Goal: Task Accomplishment & Management: Complete application form

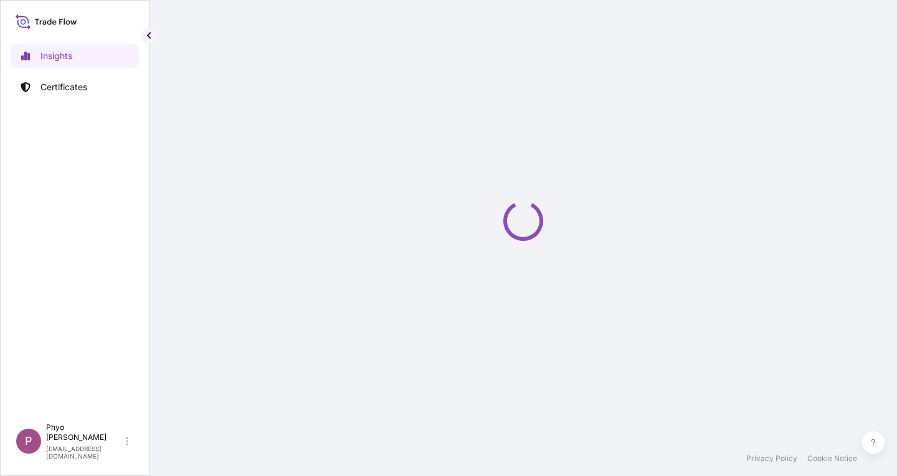
select select "2025"
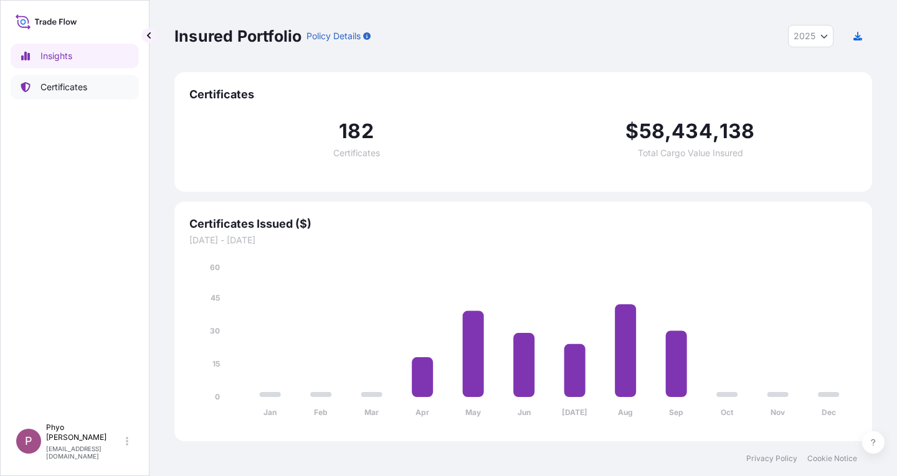
click at [70, 89] on p "Certificates" at bounding box center [63, 87] width 47 height 12
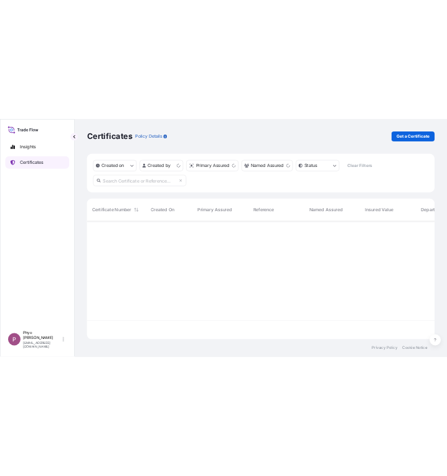
scroll to position [235, 688]
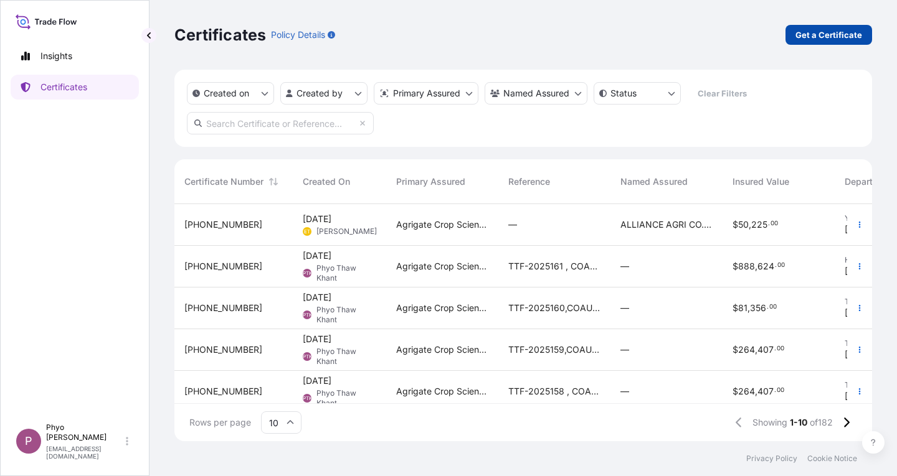
click at [816, 34] on p "Get a Certificate" at bounding box center [828, 35] width 67 height 12
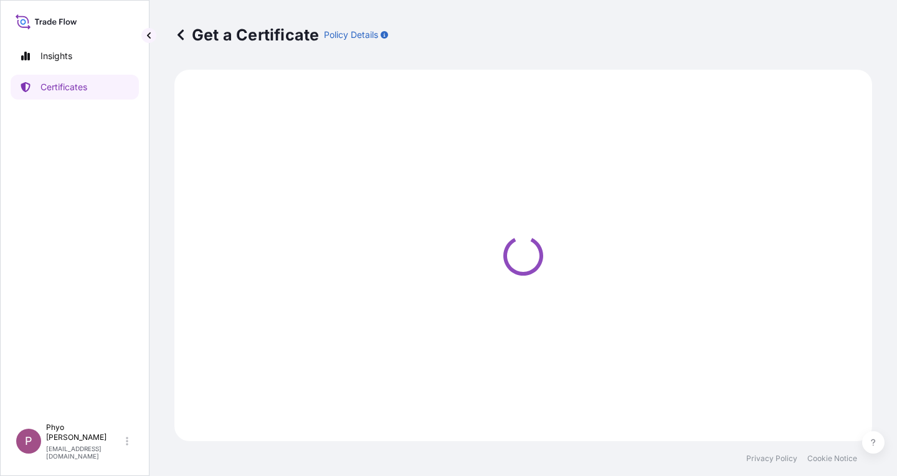
select select "Sea"
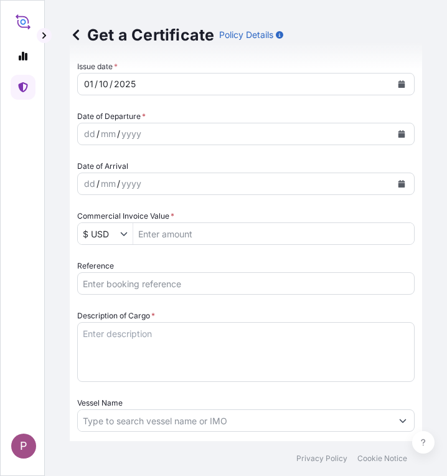
scroll to position [436, 0]
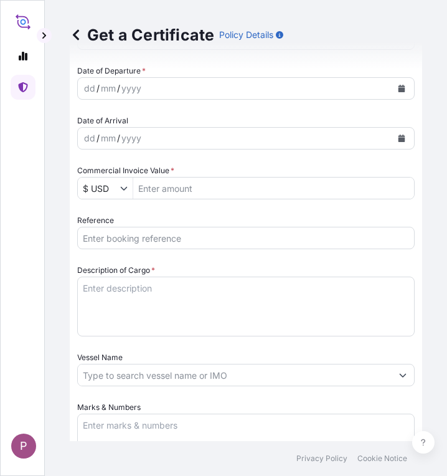
click at [116, 237] on input "Reference" at bounding box center [246, 238] width 338 height 22
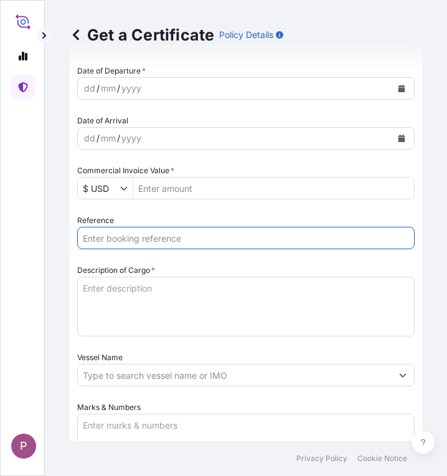
click at [161, 239] on input "Reference" at bounding box center [246, 238] width 338 height 22
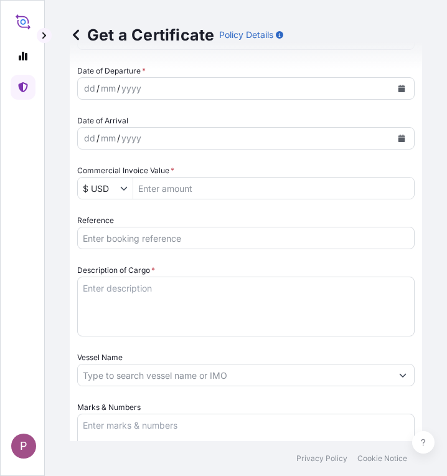
drag, startPoint x: 168, startPoint y: 245, endPoint x: 166, endPoint y: 237, distance: 7.6
click at [168, 243] on input "Reference" at bounding box center [246, 238] width 338 height 22
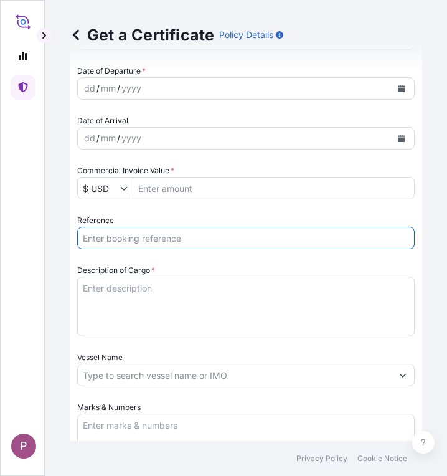
paste input "TT 2025 185"
click at [174, 239] on input "TT 2025 185 ," at bounding box center [246, 238] width 338 height 22
paste input "CNB0296342"
type input "TT 2025 185 , CNB0296342"
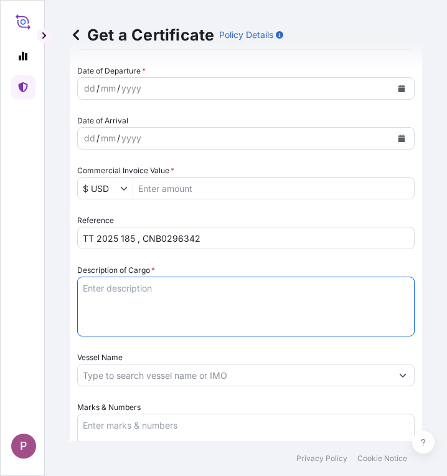
click at [196, 291] on textarea "Description of Cargo *" at bounding box center [246, 306] width 338 height 60
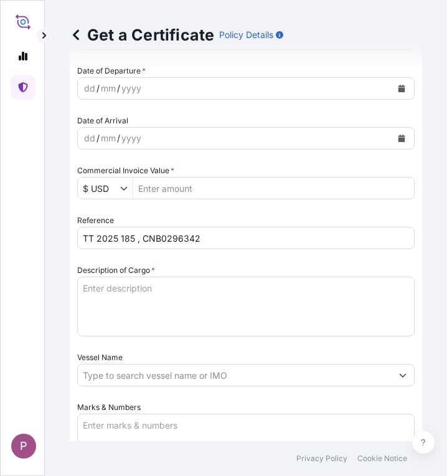
click at [113, 291] on textarea "Description of Cargo *" at bounding box center [246, 306] width 338 height 60
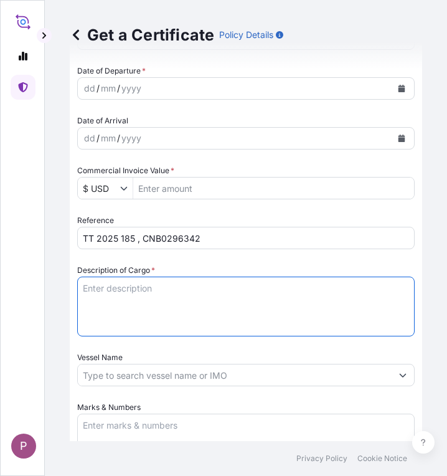
paste textarea "Diethylene Glycol"
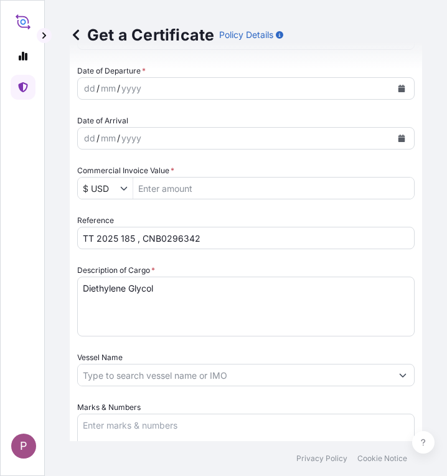
drag, startPoint x: 172, startPoint y: 298, endPoint x: 169, endPoint y: 304, distance: 6.4
click at [172, 298] on textarea "Diethylene Glycol" at bounding box center [246, 306] width 338 height 60
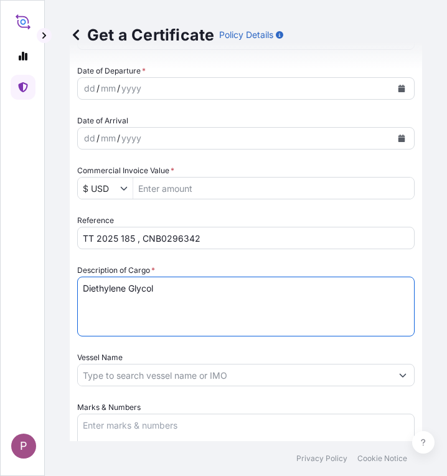
click at [169, 304] on textarea "Diethylene Glycol" at bounding box center [246, 306] width 338 height 60
paste textarea "File There is nothing to undo. 12 Read-onlyThis workbook was opened in read-onl…"
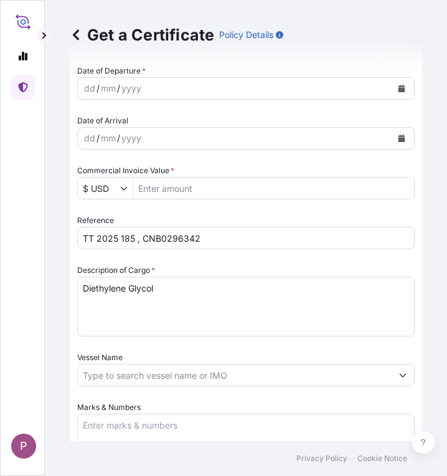
click at [174, 304] on textarea "Diethylene Glycol" at bounding box center [246, 306] width 338 height 60
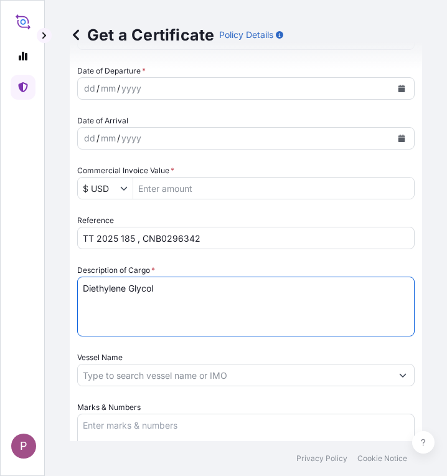
paste textarea "(Solvent) Diethylene Glycol Greaterthan Equal 99 - Lessthan Equal 100%"
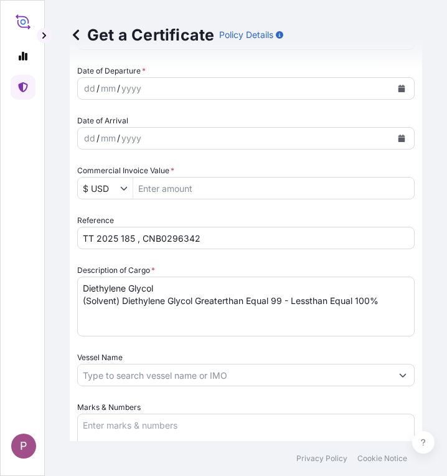
click at [380, 304] on textarea "Diethylene Glycol (Solvent) Diethylene Glycol Greaterthan Equal 99 - Lessthan E…" at bounding box center [246, 306] width 338 height 60
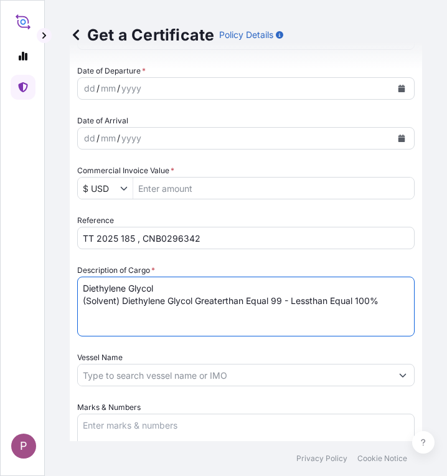
paste textarea "225 Kg/Drums"
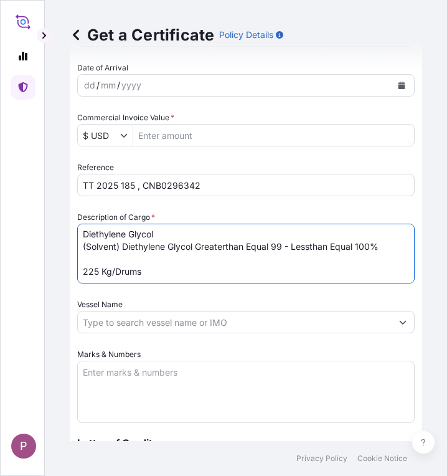
scroll to position [560, 0]
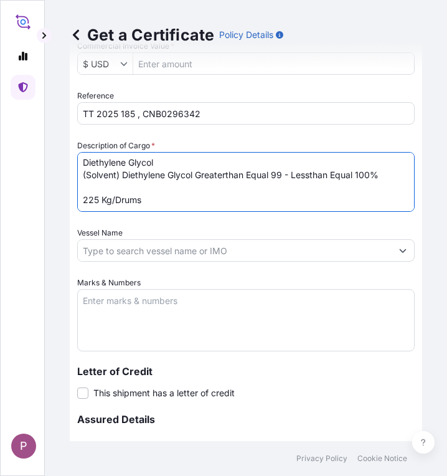
type textarea "Diethylene Glycol (Solvent) Diethylene Glycol Greaterthan Equal 99 - Lessthan E…"
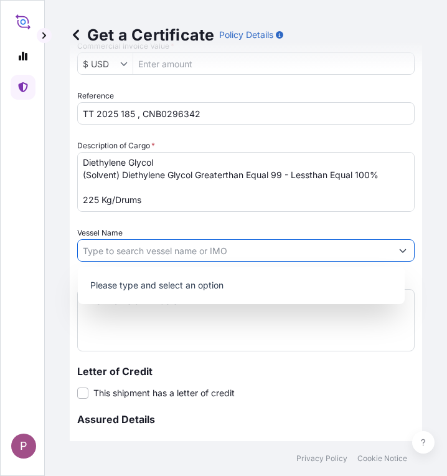
click at [392, 246] on button "Show suggestions" at bounding box center [403, 250] width 22 height 22
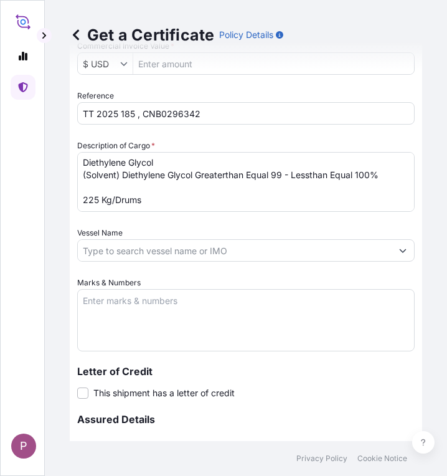
click at [108, 304] on textarea "Marks & Numbers" at bounding box center [246, 320] width 338 height 62
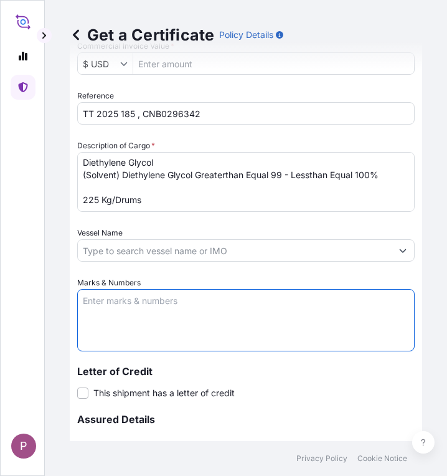
paste textarea "Myanma Awba Group Co., Ltd."
click at [85, 313] on textarea "Myanma Awba Group Co., Ltd." at bounding box center [246, 320] width 338 height 62
click at [225, 303] on textarea "Myanma Awba Group Co., Ltd." at bounding box center [246, 320] width 338 height 62
paste textarea "[STREET_ADDRESS],"
click at [83, 326] on textarea "Myanma Awba Group Co., Ltd. [STREET_ADDRESS]," at bounding box center [246, 320] width 338 height 62
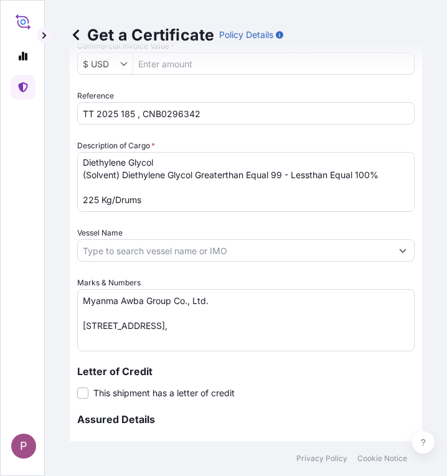
click at [257, 326] on textarea "Myanma Awba Group Co., Ltd. [STREET_ADDRESS]," at bounding box center [246, 320] width 338 height 62
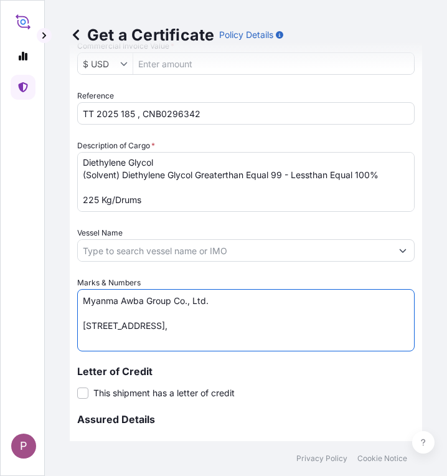
paste textarea "[GEOGRAPHIC_DATA], [GEOGRAPHIC_DATA], [GEOGRAPHIC_DATA]."
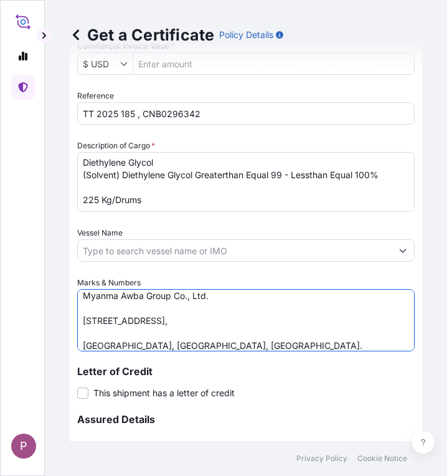
click at [83, 345] on textarea "Myanma Awba Group Co., Ltd. [STREET_ADDRESS], [GEOGRAPHIC_DATA], [GEOGRAPHIC_DA…" at bounding box center [246, 320] width 338 height 62
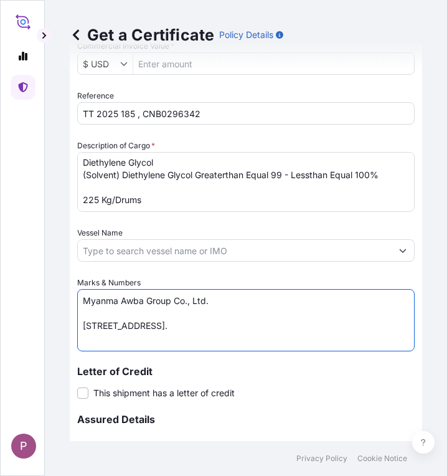
scroll to position [0, 0]
click at [83, 326] on textarea "Myanma Awba Group Co., Ltd. [STREET_ADDRESS]." at bounding box center [246, 320] width 338 height 62
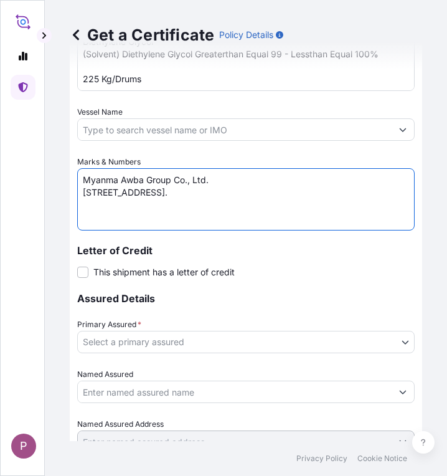
scroll to position [685, 0]
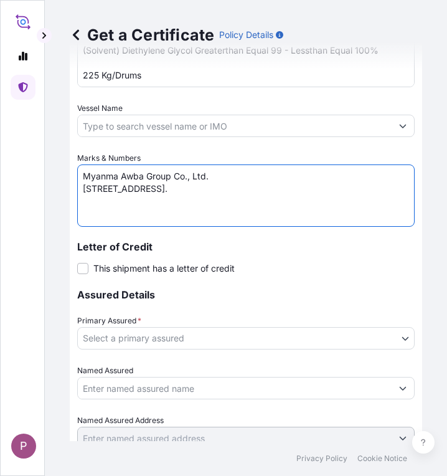
type textarea "Myanma Awba Group Co., Ltd. [STREET_ADDRESS]."
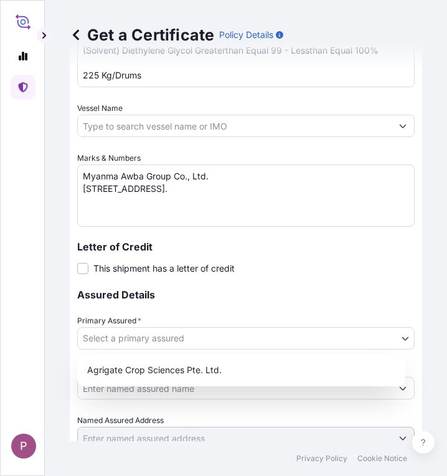
click at [258, 343] on body "P Get a Certificate Policy Details Route Details Cover door to port - Add loadi…" at bounding box center [223, 238] width 447 height 476
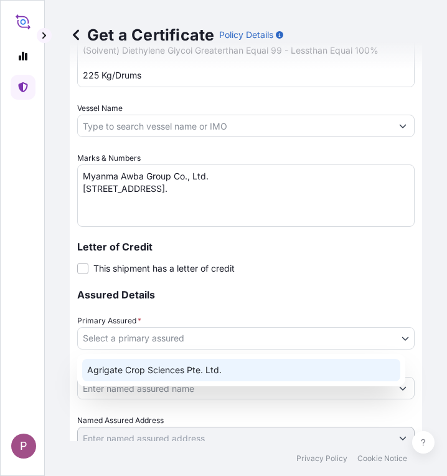
click at [219, 370] on div "Agrigate Crop Sciences Pte. Ltd." at bounding box center [241, 370] width 318 height 22
select select "31456"
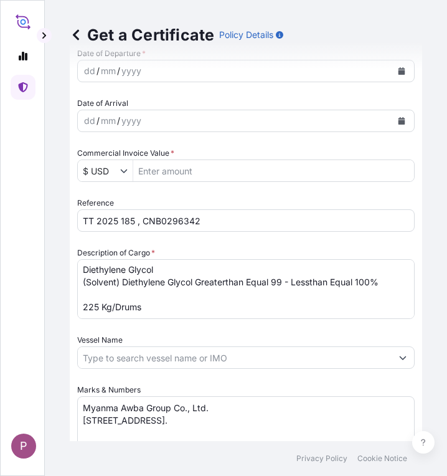
scroll to position [438, 0]
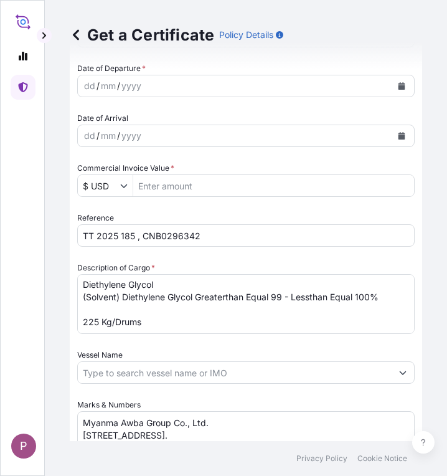
click at [189, 190] on input "Commercial Invoice Value *" at bounding box center [273, 185] width 281 height 22
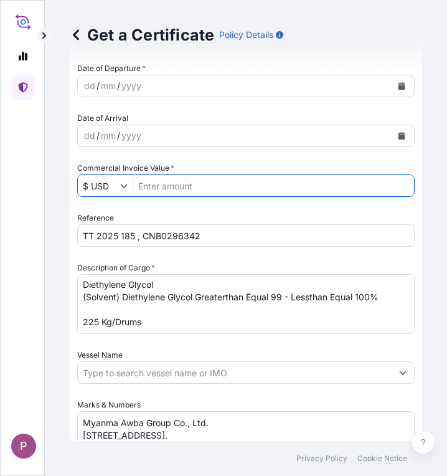
paste input "89100"
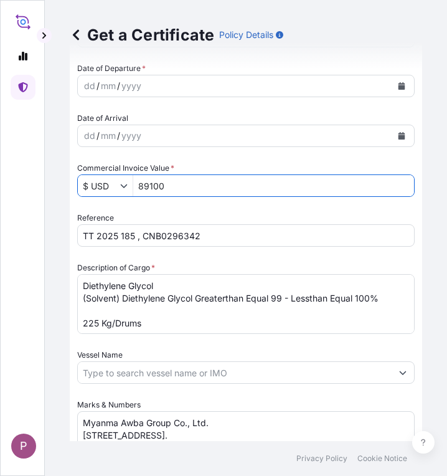
type input "89,100"
click at [172, 234] on input "TT 2025 185 , CNB0296342" at bounding box center [246, 235] width 338 height 22
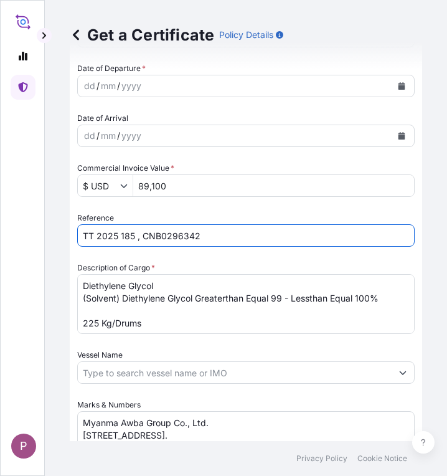
click at [172, 234] on input "TT 2025 185 , CNB0296342" at bounding box center [246, 235] width 338 height 22
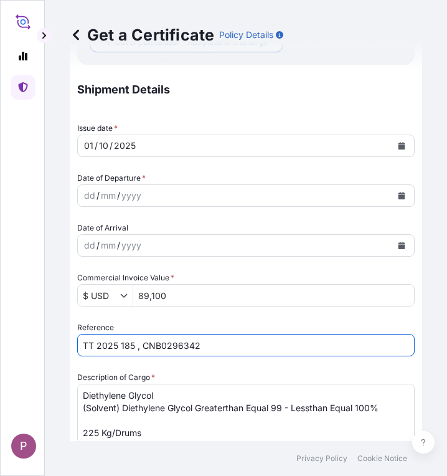
scroll to position [314, 0]
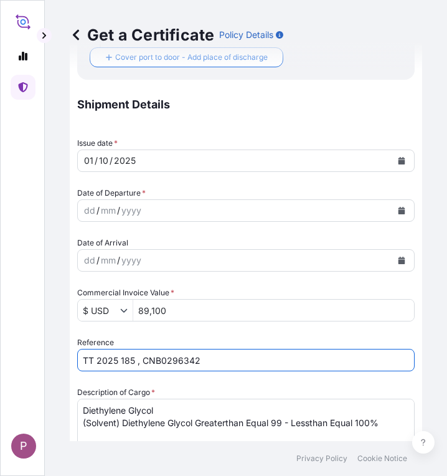
click at [399, 211] on icon "Calendar" at bounding box center [402, 210] width 7 height 7
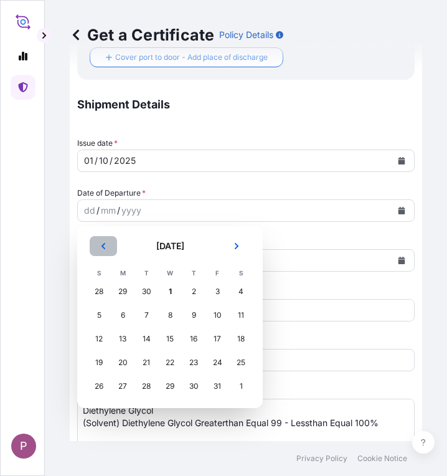
click at [106, 248] on icon "Previous" at bounding box center [103, 245] width 7 height 7
click at [173, 362] on div "24" at bounding box center [170, 362] width 22 height 22
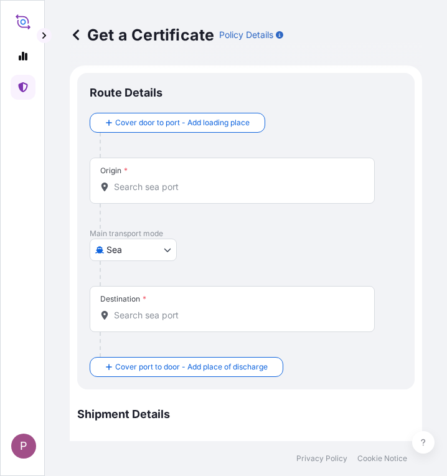
scroll to position [2, 0]
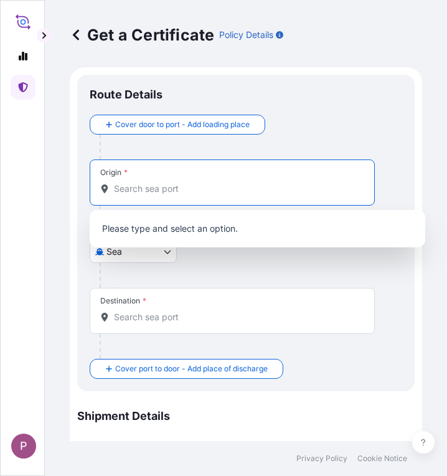
click at [152, 193] on input "Origin *" at bounding box center [236, 188] width 245 height 12
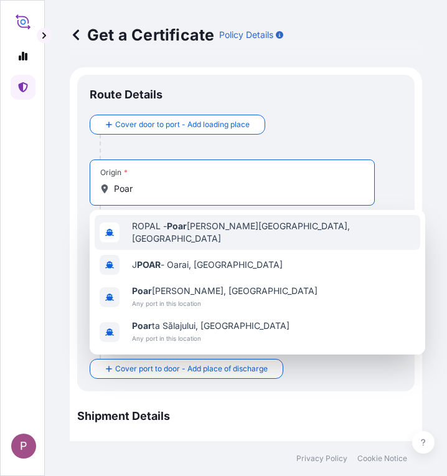
click at [169, 191] on input "Poar" at bounding box center [236, 188] width 245 height 12
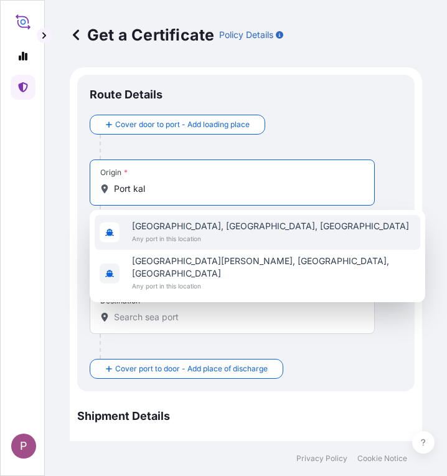
click at [233, 234] on span "Any port in this location" at bounding box center [270, 238] width 277 height 12
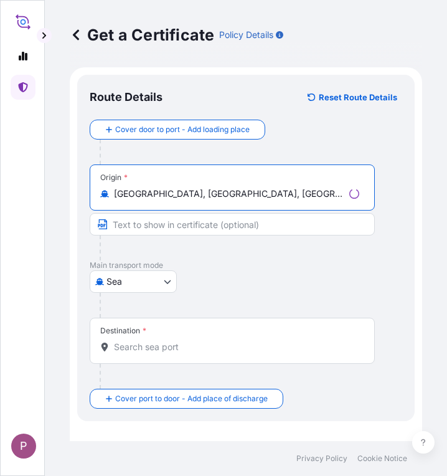
type input "[GEOGRAPHIC_DATA], [GEOGRAPHIC_DATA], [GEOGRAPHIC_DATA]"
click at [139, 347] on input "Destination *" at bounding box center [236, 347] width 245 height 12
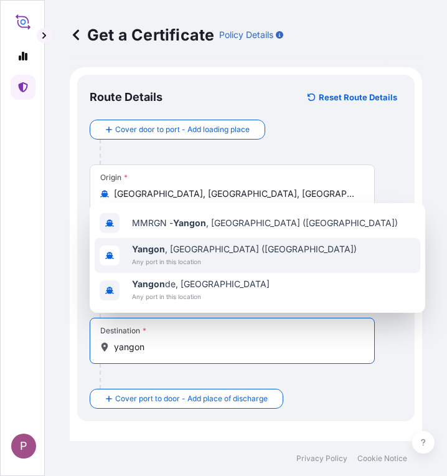
click at [182, 253] on span "[GEOGRAPHIC_DATA] , [GEOGRAPHIC_DATA] ([GEOGRAPHIC_DATA])" at bounding box center [244, 249] width 225 height 12
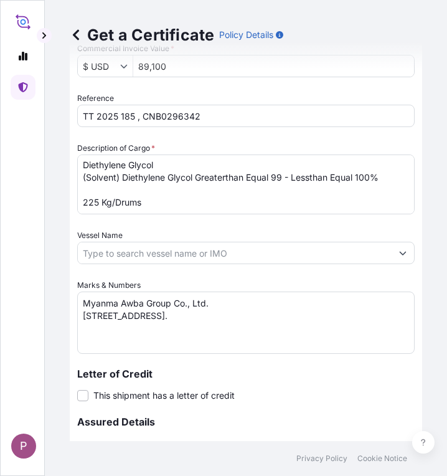
scroll to position [805, 0]
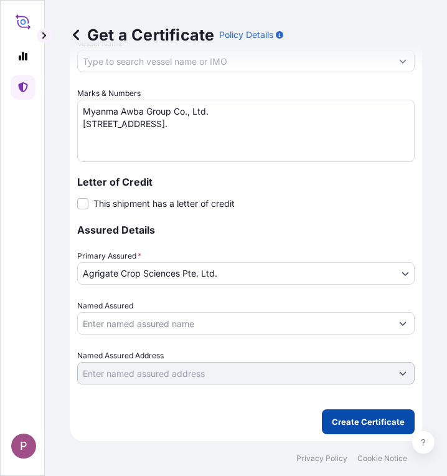
type input "[GEOGRAPHIC_DATA], [GEOGRAPHIC_DATA] ([GEOGRAPHIC_DATA])"
click at [334, 425] on p "Create Certificate" at bounding box center [368, 421] width 73 height 12
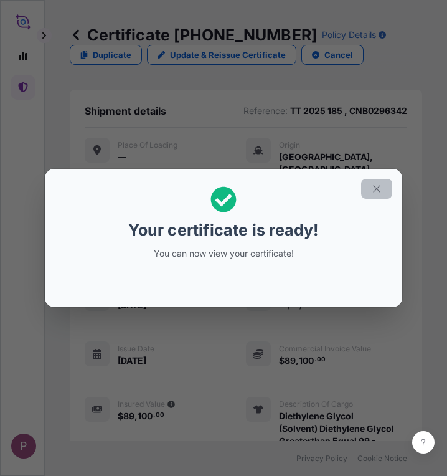
click at [377, 189] on icon "button" at bounding box center [376, 188] width 11 height 11
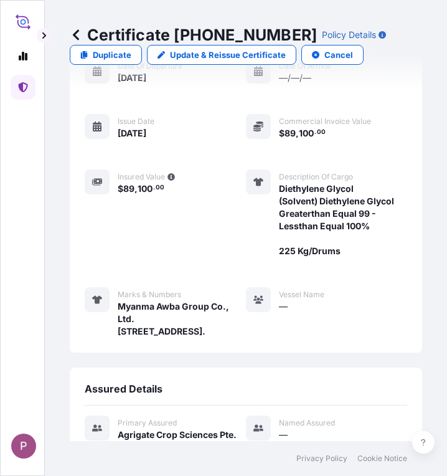
scroll to position [555, 0]
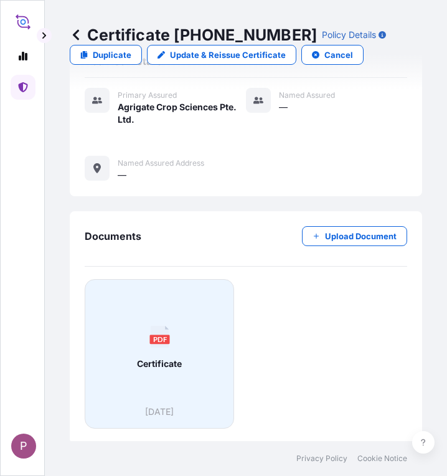
click at [191, 370] on div "PDF Certificate" at bounding box center [159, 348] width 128 height 116
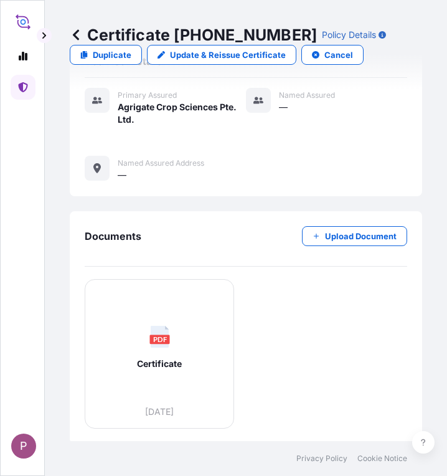
click at [21, 89] on icon at bounding box center [22, 87] width 9 height 10
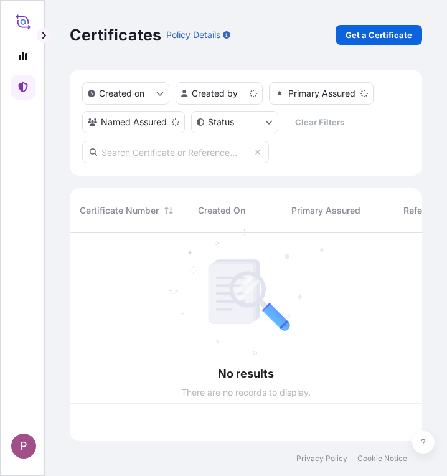
scroll to position [206, 343]
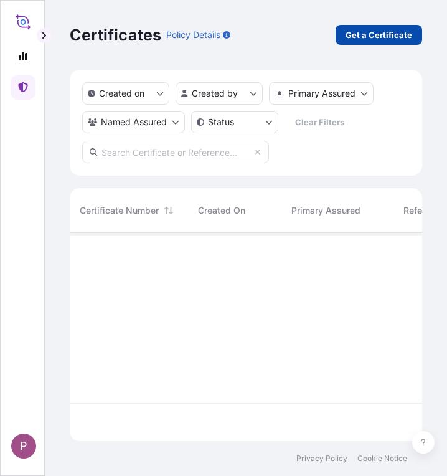
click at [367, 36] on p "Get a Certificate" at bounding box center [379, 35] width 67 height 12
select select "Sea"
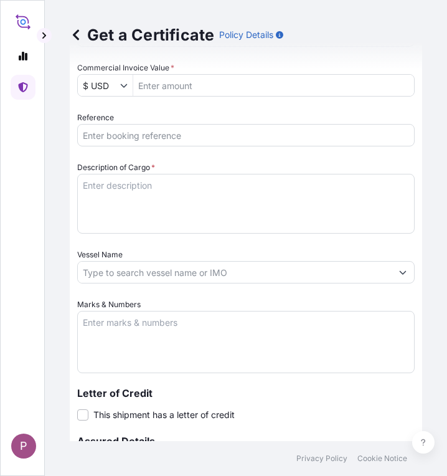
scroll to position [498, 0]
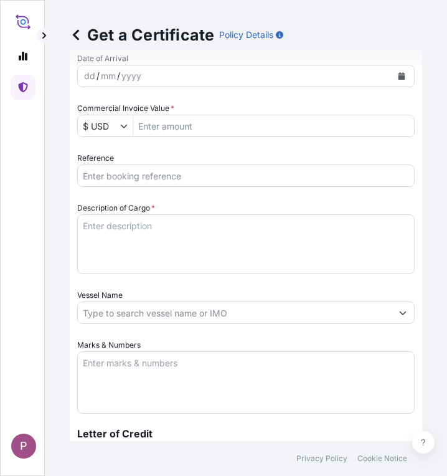
click at [128, 176] on input "Reference" at bounding box center [246, 175] width 338 height 22
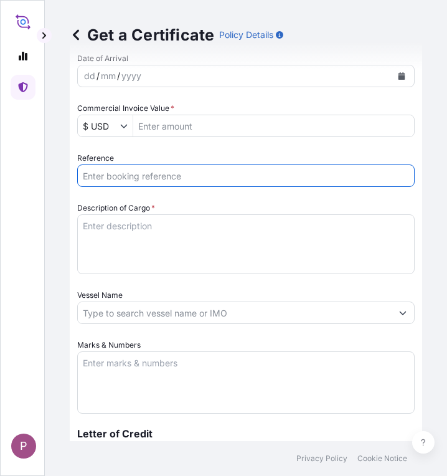
paste input "TT 2025 186"
click at [211, 177] on input "TT 2025 186," at bounding box center [246, 175] width 338 height 22
paste input "CNB0296346"
type input "TT 2025 186, CNB0296346"
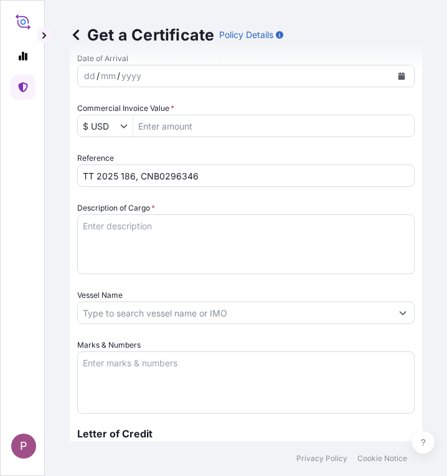
click at [99, 230] on textarea "Description of Cargo *" at bounding box center [246, 244] width 338 height 60
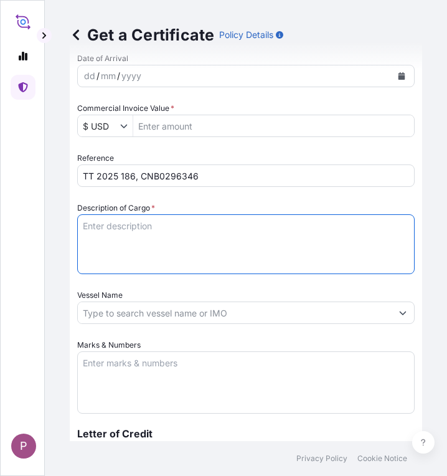
paste textarea "Diethylene Glycol"
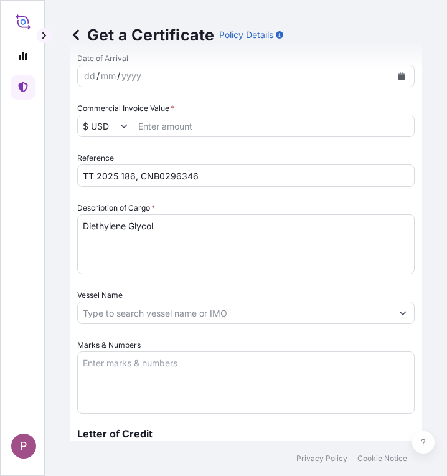
click at [121, 252] on textarea "Diethylene Glycol" at bounding box center [246, 244] width 338 height 60
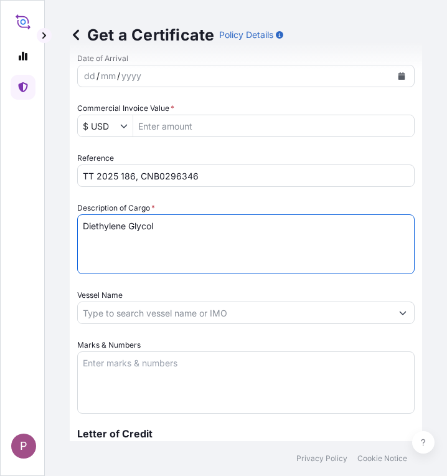
click at [159, 241] on textarea "Diethylene Glycol" at bounding box center [246, 244] width 338 height 60
paste textarea "(Solvent) Diethylene Glycol Greaterthan Equal 99 - Lessthan Equal 100%"
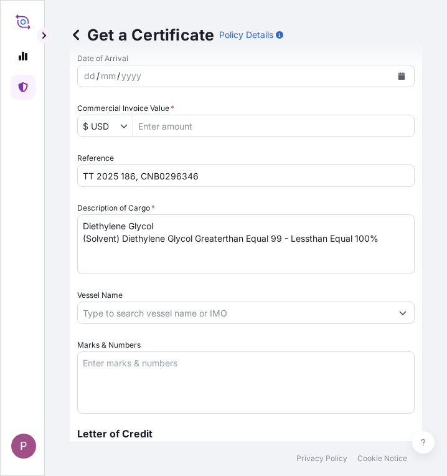
drag, startPoint x: 382, startPoint y: 242, endPoint x: 402, endPoint y: 266, distance: 31.4
click at [382, 242] on textarea "Diethylene Glycol (Solvent) Diethylene Glycol Greaterthan Equal 99 - Lessthan E…" at bounding box center [246, 244] width 338 height 60
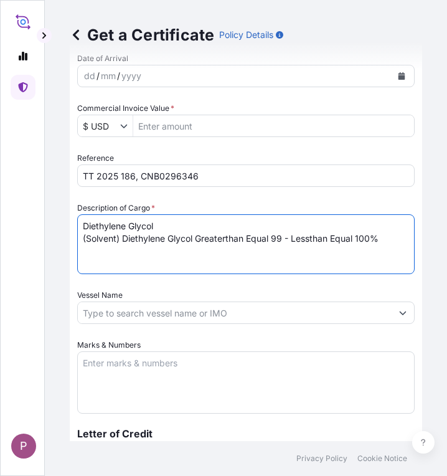
paste textarea "225 Kg/Drums"
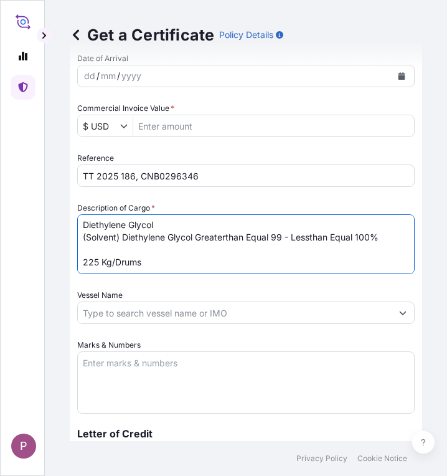
click at [81, 267] on textarea "Diethylene Glycol (Solvent) Diethylene Glycol Greaterthan Equal 99 - Lessthan E…" at bounding box center [246, 244] width 338 height 60
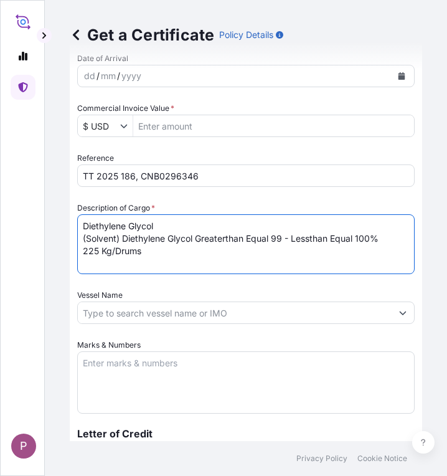
click at [85, 229] on textarea "Diethylene Glycol (Solvent) Diethylene Glycol Greaterthan Equal 99 - Lessthan E…" at bounding box center [246, 244] width 338 height 60
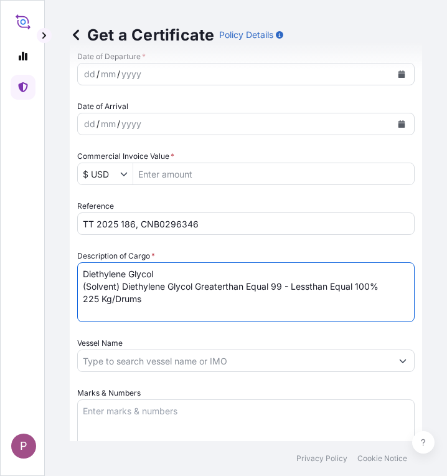
scroll to position [436, 0]
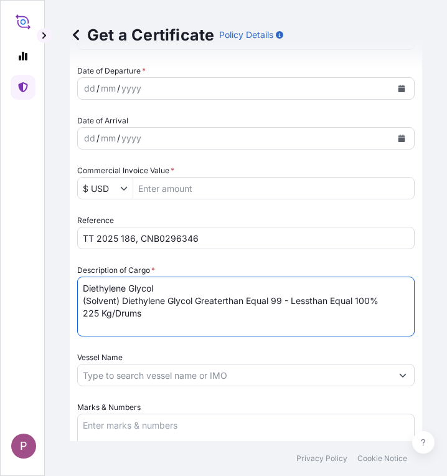
type textarea "Diethylene Glycol (Solvent) Diethylene Glycol Greaterthan Equal 99 - Lessthan E…"
click at [163, 189] on input "Commercial Invoice Value *" at bounding box center [273, 188] width 281 height 22
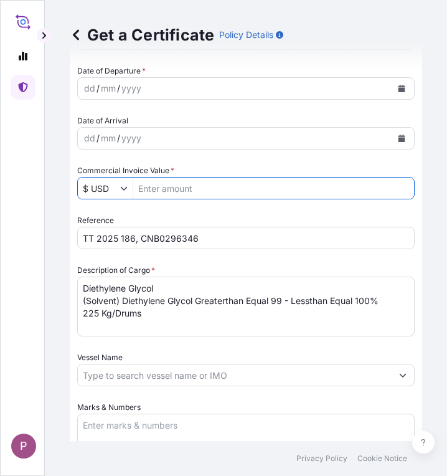
paste input "148500"
type input "148,500"
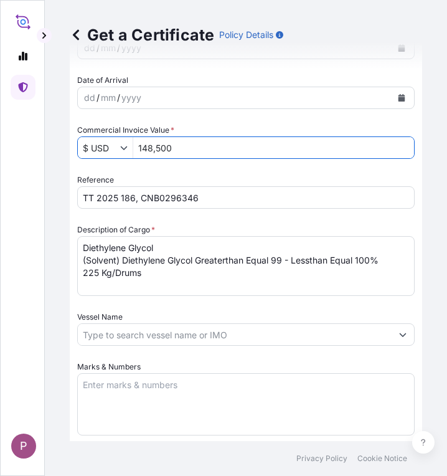
scroll to position [498, 0]
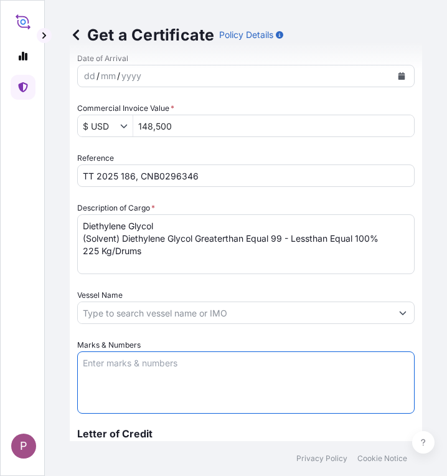
click at [151, 366] on textarea "Marks & Numbers" at bounding box center [246, 382] width 338 height 62
paste textarea "Myanma Awba Group Co., Ltd. [STREET_ADDRESS]."
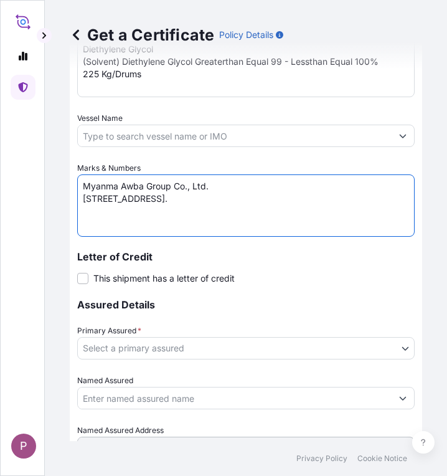
scroll to position [685, 0]
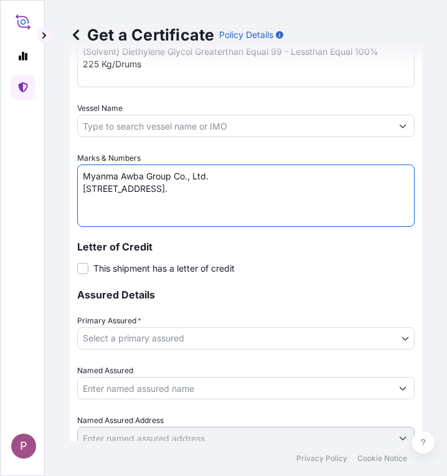
type textarea "Myanma Awba Group Co., Ltd. [STREET_ADDRESS]."
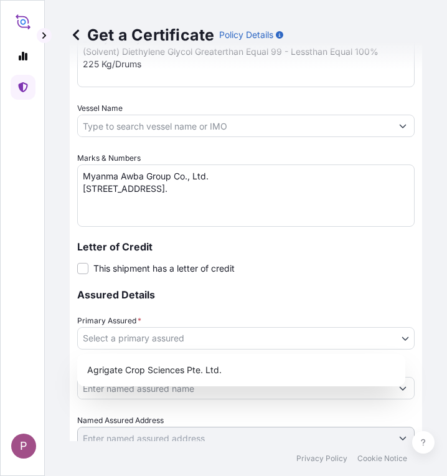
click at [263, 332] on body "P Get a Certificate Policy Details Route Details Cover door to port - Add loadi…" at bounding box center [223, 238] width 447 height 476
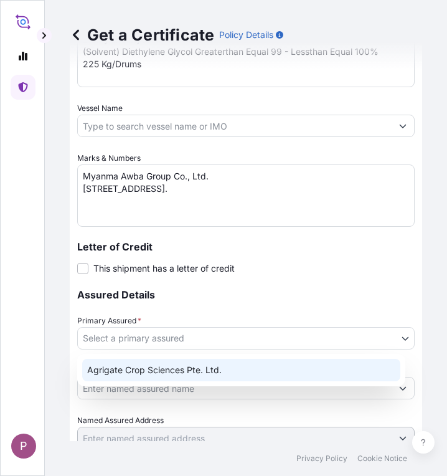
click at [227, 365] on div "Agrigate Crop Sciences Pte. Ltd." at bounding box center [241, 370] width 318 height 22
select select "31456"
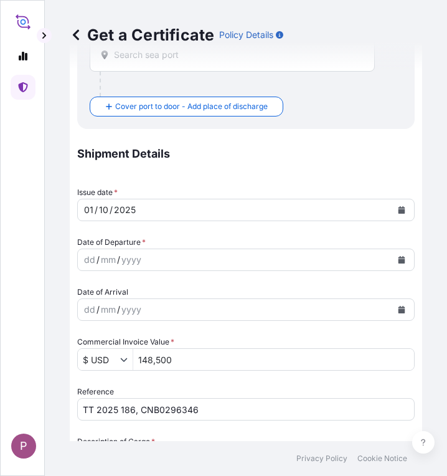
scroll to position [252, 0]
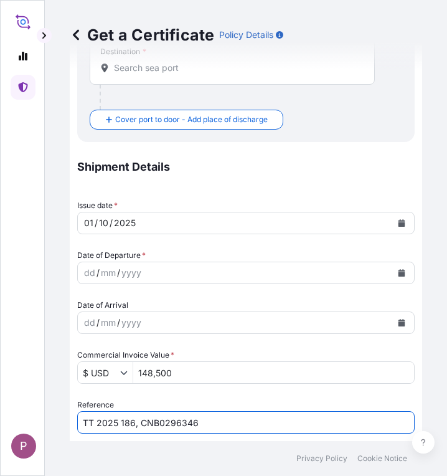
click at [169, 424] on input "TT 2025 186, CNB0296346" at bounding box center [246, 422] width 338 height 22
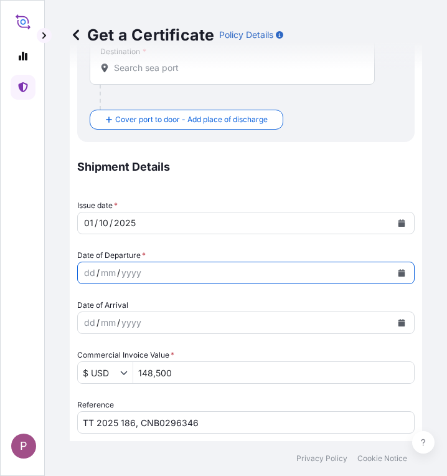
click at [399, 272] on icon "Calendar" at bounding box center [402, 272] width 7 height 7
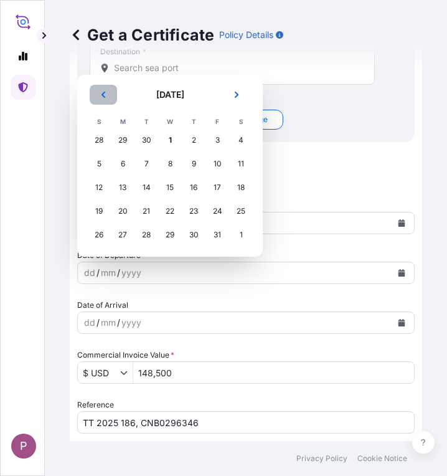
click at [102, 97] on icon "Previous" at bounding box center [103, 94] width 7 height 7
click at [217, 213] on div "26" at bounding box center [217, 211] width 22 height 22
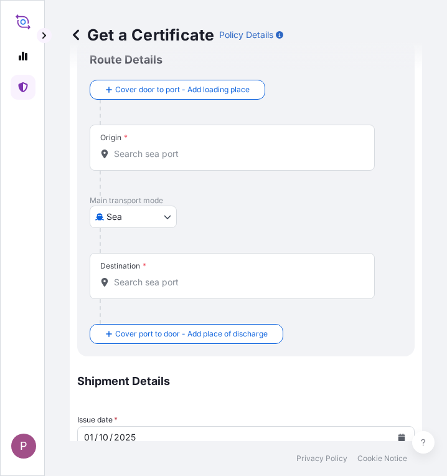
scroll to position [0, 0]
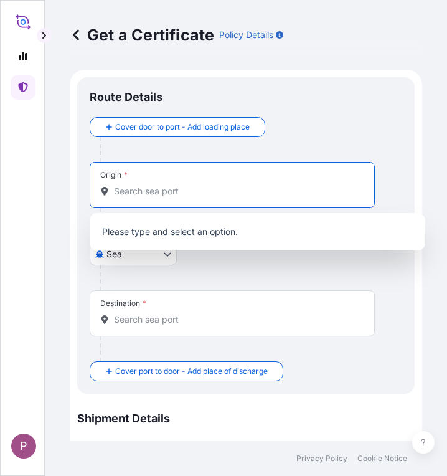
click at [163, 191] on input "Origin *" at bounding box center [236, 191] width 245 height 12
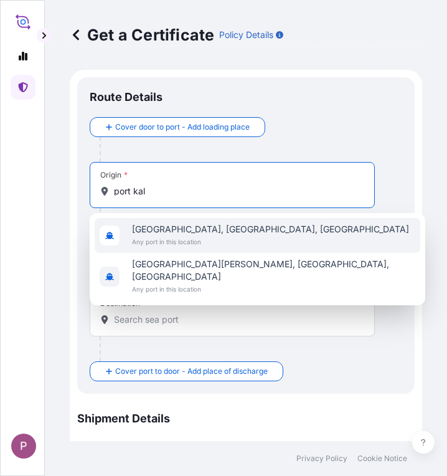
click at [198, 235] on span "[GEOGRAPHIC_DATA], [GEOGRAPHIC_DATA], [GEOGRAPHIC_DATA]" at bounding box center [270, 229] width 277 height 12
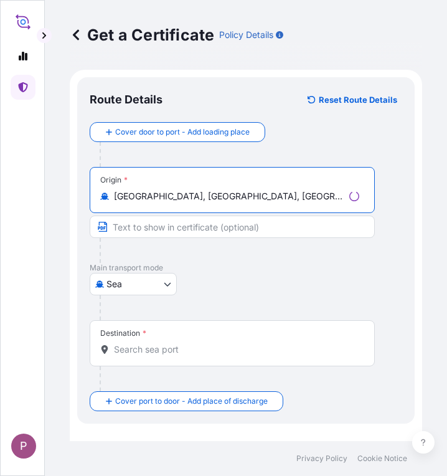
type input "[GEOGRAPHIC_DATA], [GEOGRAPHIC_DATA], [GEOGRAPHIC_DATA]"
click at [149, 351] on input "Destination *" at bounding box center [236, 349] width 245 height 12
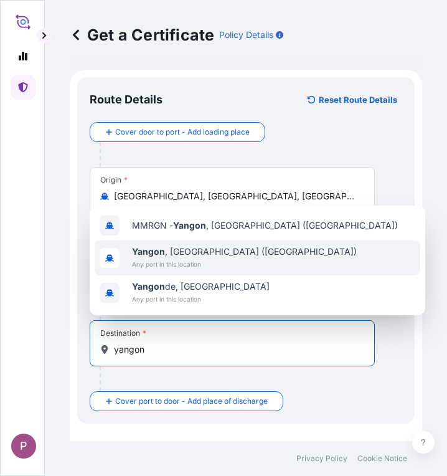
click at [210, 261] on span "Any port in this location" at bounding box center [244, 264] width 225 height 12
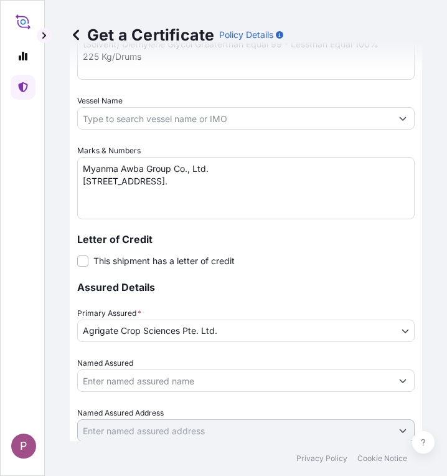
scroll to position [805, 0]
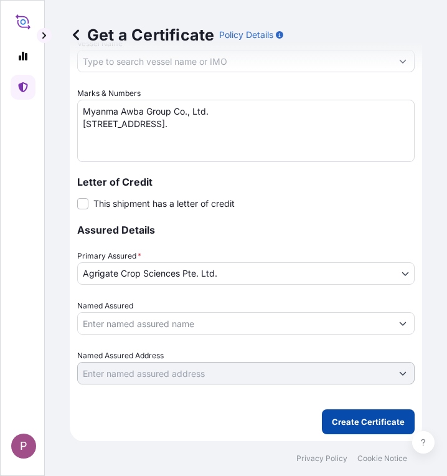
type input "[GEOGRAPHIC_DATA], [GEOGRAPHIC_DATA] ([GEOGRAPHIC_DATA])"
click at [345, 421] on p "Create Certificate" at bounding box center [368, 421] width 73 height 12
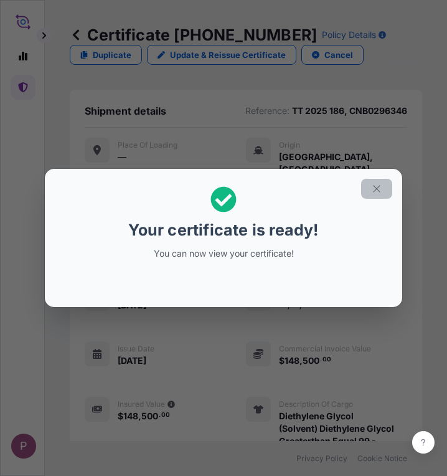
click at [379, 186] on icon "button" at bounding box center [376, 188] width 7 height 7
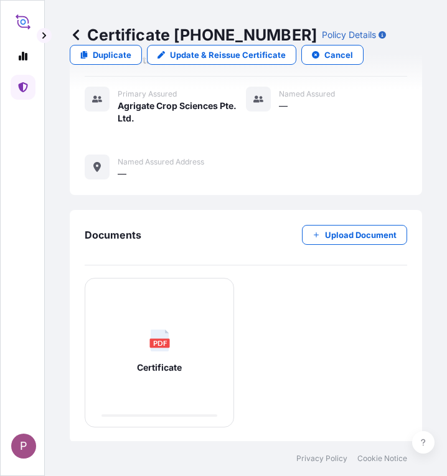
scroll to position [555, 0]
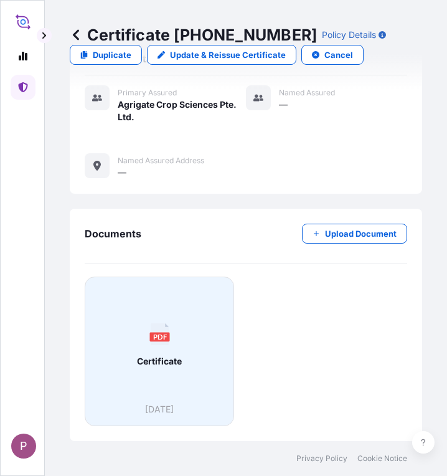
click at [157, 364] on span "Certificate" at bounding box center [159, 361] width 45 height 12
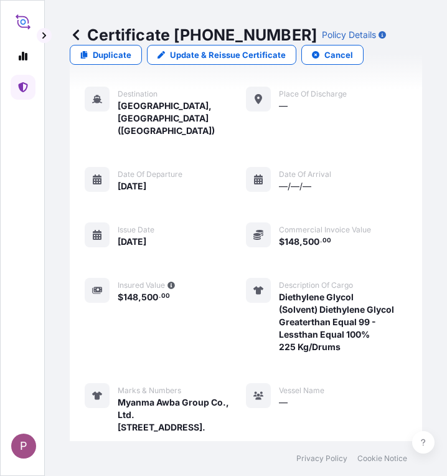
scroll to position [0, 0]
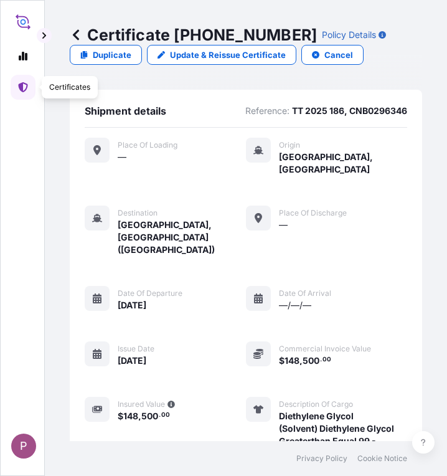
click at [22, 87] on icon at bounding box center [22, 87] width 9 height 10
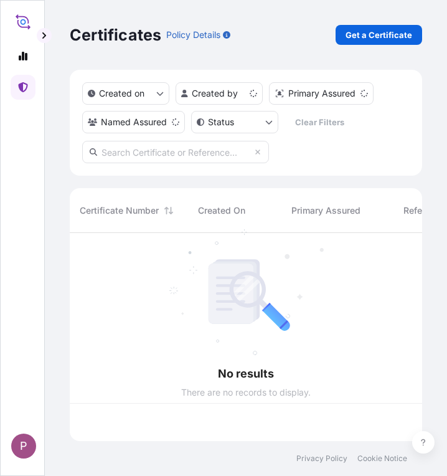
scroll to position [206, 343]
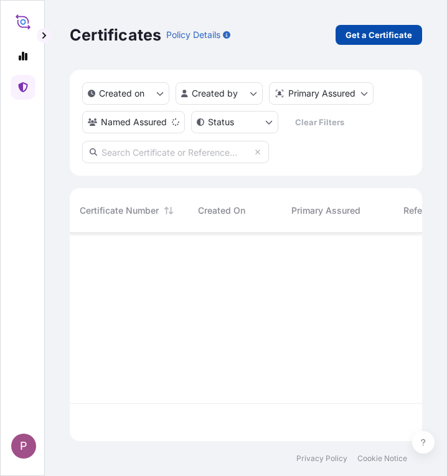
click at [356, 31] on p "Get a Certificate" at bounding box center [379, 35] width 67 height 12
select select "Sea"
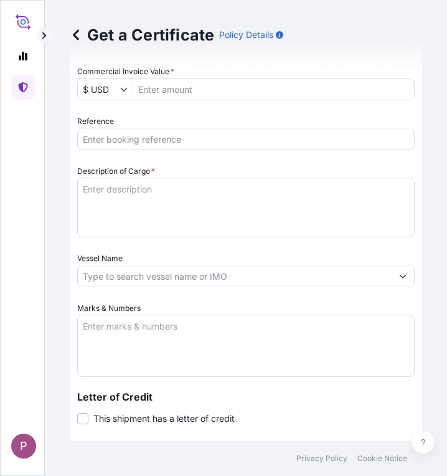
scroll to position [560, 0]
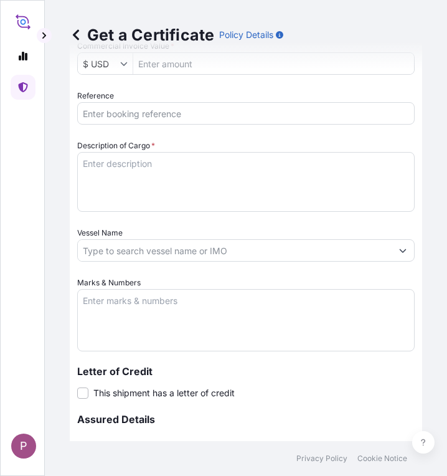
click at [144, 114] on input "Reference" at bounding box center [246, 113] width 338 height 22
paste input "TTW 2025 021"
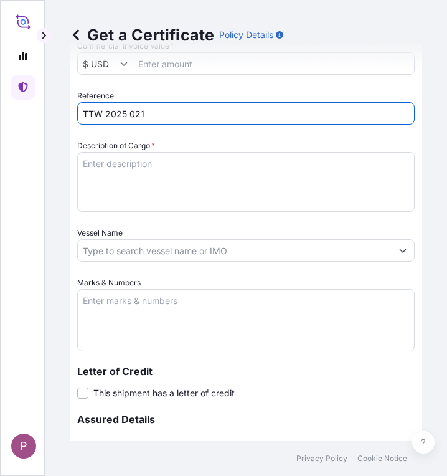
click at [144, 114] on input "TTW 2025 021" at bounding box center [246, 113] width 338 height 22
click at [192, 114] on input "TTW 2025 021" at bounding box center [246, 113] width 338 height 22
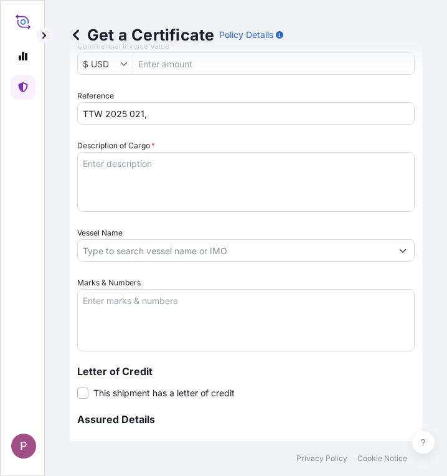
click at [201, 117] on input "TTW 2025 021," at bounding box center [246, 113] width 338 height 22
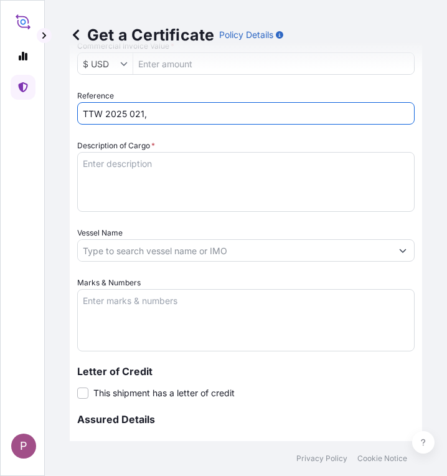
paste input "SITDSHRGP094850"
type input "TTW 2025 021,SITDSHRGP094850"
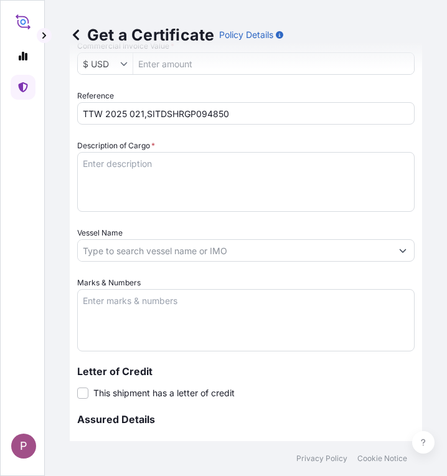
click at [134, 167] on textarea "Description of Cargo *" at bounding box center [246, 182] width 338 height 60
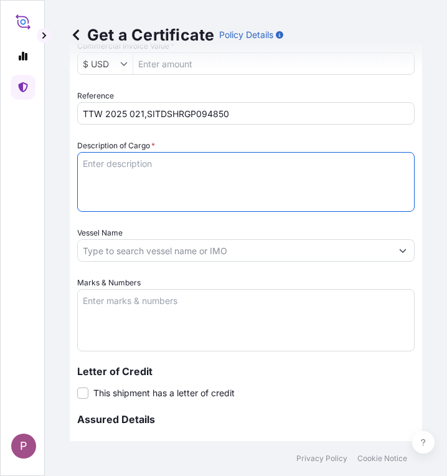
paste textarea "All Right 70WP"
click at [161, 182] on textarea "All Right 70WP" at bounding box center [246, 182] width 338 height 60
paste textarea "Fenoxaprop-P-ethyl 13 % + Pyrazosulfuron-ethyl 7% + Quinclorac 50%WP"
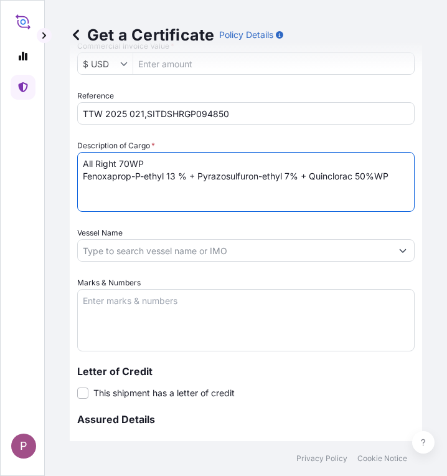
scroll to position [20, 0]
click at [158, 182] on textarea "All Right 70WP Fenoxaprop-P-ethyl 13 % + Pyrazosulfuron-ethyl 7% + Quinclorac 5…" at bounding box center [246, 182] width 338 height 60
paste textarea "40 grm / Sachets"
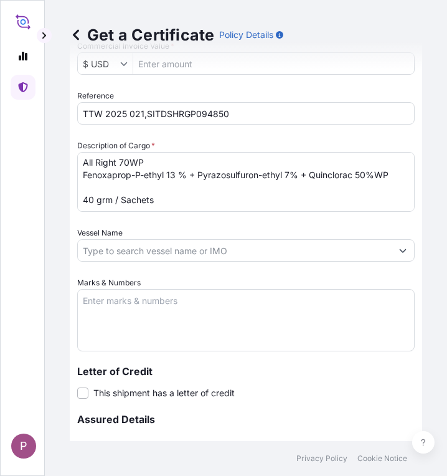
click at [176, 204] on textarea "All Right 70WP Fenoxaprop-P-ethyl 13 % + Pyrazosulfuron-ethyl 7% + Quinclorac 5…" at bounding box center [246, 182] width 338 height 60
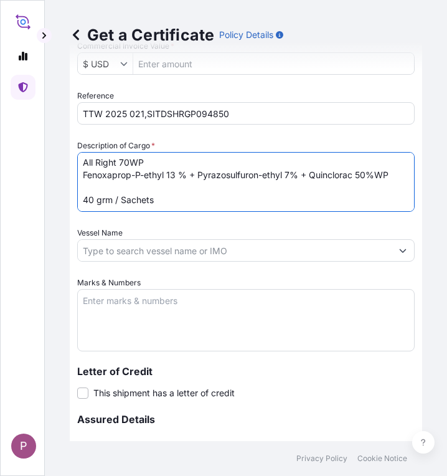
paste textarea "8 Kg / 312 Ctns"
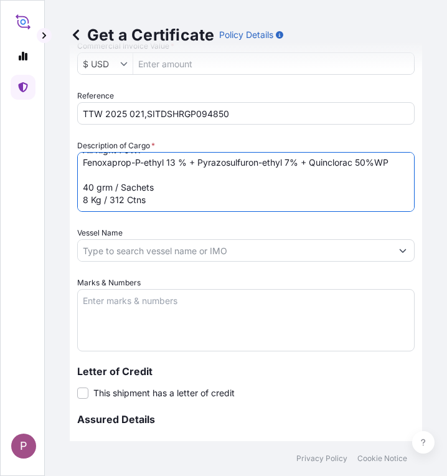
scroll to position [32, 0]
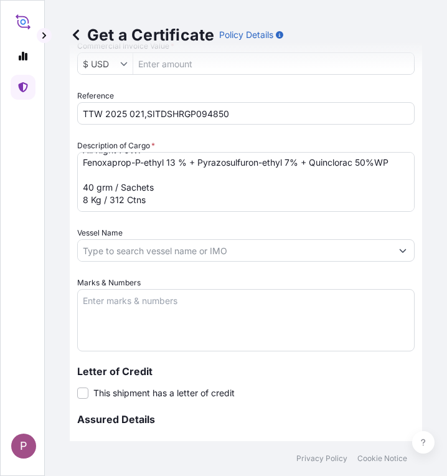
click at [183, 201] on textarea "All Right 70WP Fenoxaprop-P-ethyl 13 % + Pyrazosulfuron-ethyl 7% + Quinclorac 5…" at bounding box center [246, 182] width 338 height 60
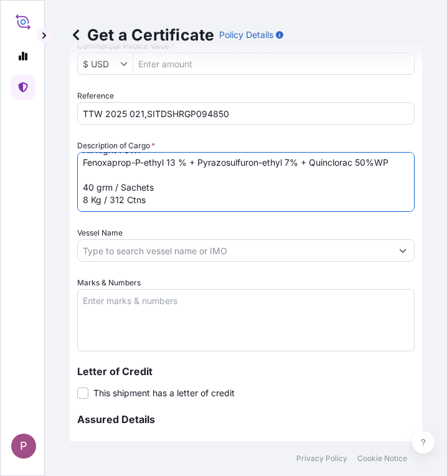
paste textarea "4 Kg / 1 Ctns"
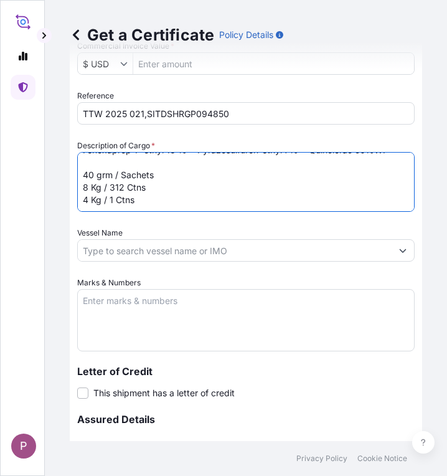
scroll to position [45, 0]
click at [82, 178] on textarea "All Right 70WP Fenoxaprop-P-ethyl 13 % + Pyrazosulfuron-ethyl 7% + Quinclorac 5…" at bounding box center [246, 182] width 338 height 60
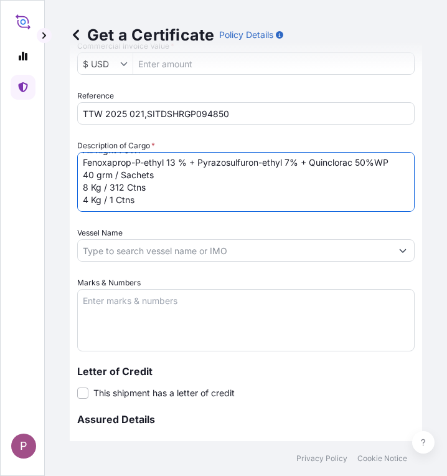
scroll to position [0, 0]
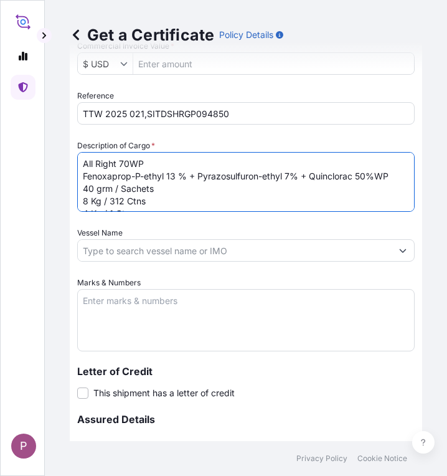
click at [84, 176] on textarea "All Right 70WP Fenoxaprop-P-ethyl 13 % + Pyrazosulfuron-ethyl 7% + Quinclorac 5…" at bounding box center [246, 182] width 338 height 60
type textarea "All Right 70WP Fenoxaprop-P-ethyl 13 % + Pyrazosulfuron-ethyl 7% + Quinclorac 5…"
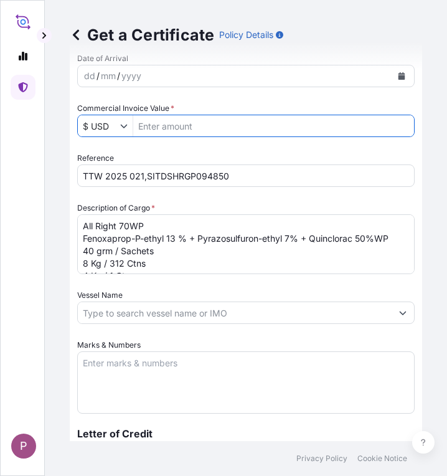
click at [156, 125] on input "Commercial Invoice Value *" at bounding box center [273, 126] width 281 height 22
paste input "40975"
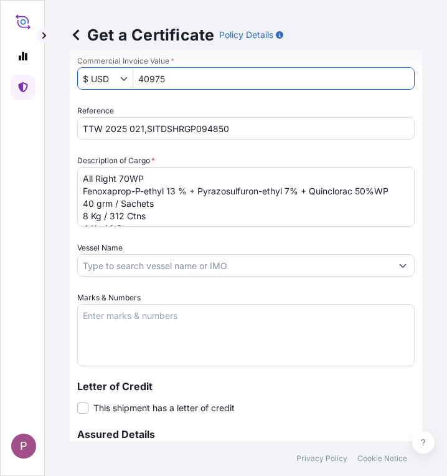
scroll to position [560, 0]
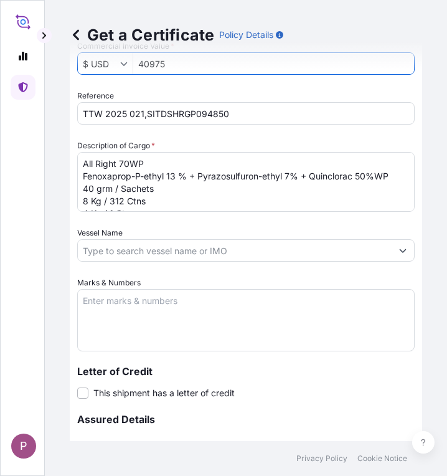
type input "40,975"
click at [180, 111] on input "TTW 2025 021,SITDSHRGP094850" at bounding box center [246, 113] width 338 height 22
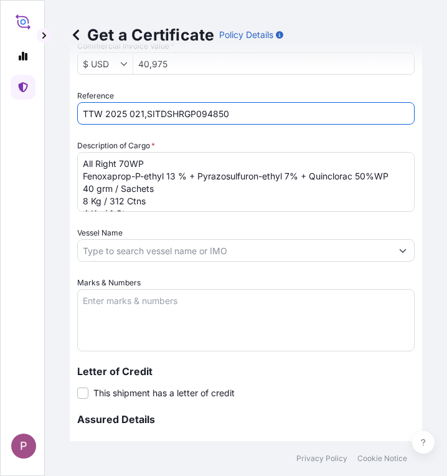
click at [180, 111] on input "TTW 2025 021,SITDSHRGP094850" at bounding box center [246, 113] width 338 height 22
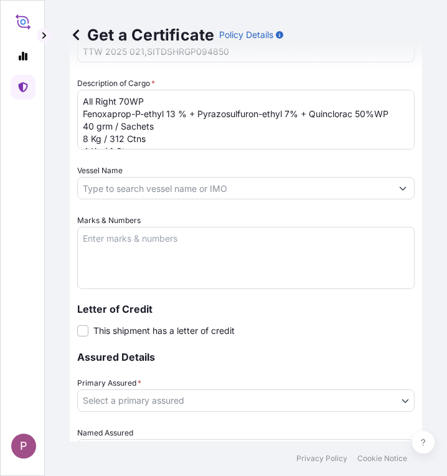
click at [115, 243] on textarea "Marks & Numbers" at bounding box center [246, 258] width 338 height 62
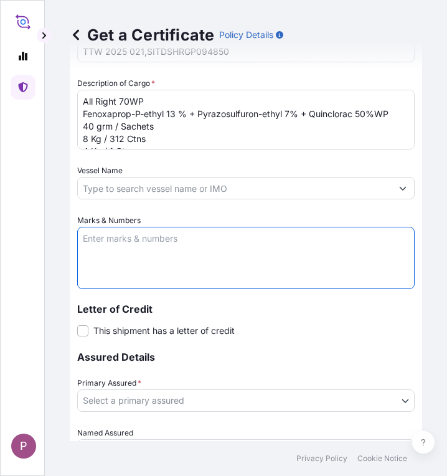
paste textarea "WI SAR RA INTERNATIONAL COMPANY LIMITED BUILDING [STREET_ADDRESS]/SHWE PADAUK Y…"
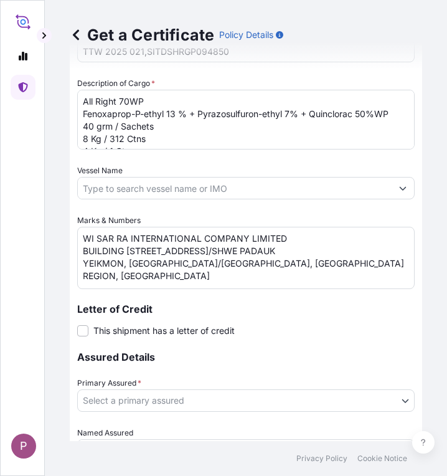
click at [169, 261] on textarea "WI SAR RA INTERNATIONAL COMPANY LIMITED BUILDING [STREET_ADDRESS]/SHWE PADAUK Y…" at bounding box center [246, 258] width 338 height 62
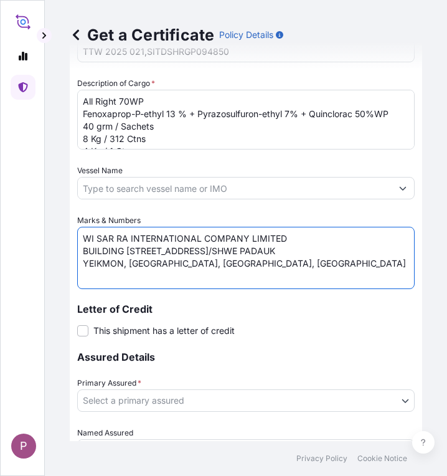
click at [172, 262] on textarea "WI SAR RA INTERNATIONAL COMPANY LIMITED BUILDING [STREET_ADDRESS]/SHWE PADAUK Y…" at bounding box center [246, 258] width 338 height 62
click at [331, 267] on textarea "WI SAR RA INTERNATIONAL COMPANY LIMITED BUILDING [STREET_ADDRESS]/SHWE PADAUK Y…" at bounding box center [246, 258] width 338 height 62
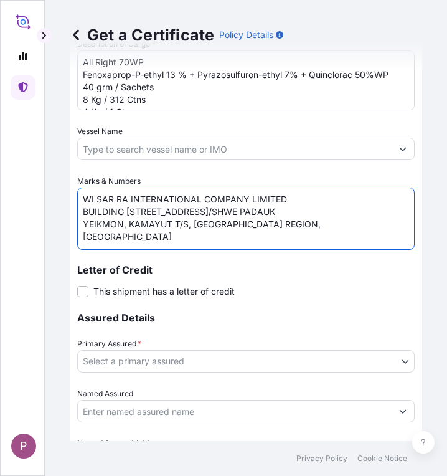
scroll to position [685, 0]
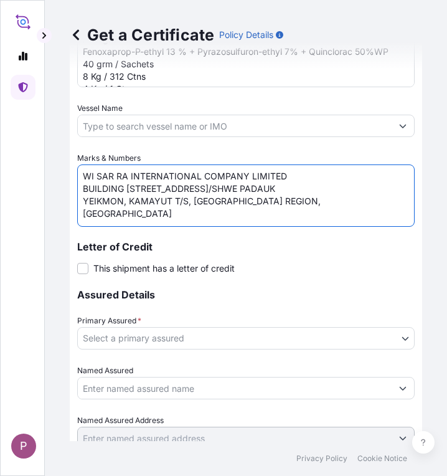
type textarea "WI SAR RA INTERNATIONAL COMPANY LIMITED BUILDING [STREET_ADDRESS]/SHWE PADAUK Y…"
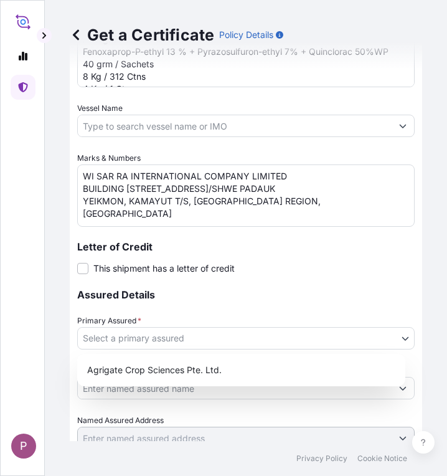
click at [260, 331] on body "P Get a Certificate Policy Details Route Details Cover door to port - Add loadi…" at bounding box center [223, 238] width 447 height 476
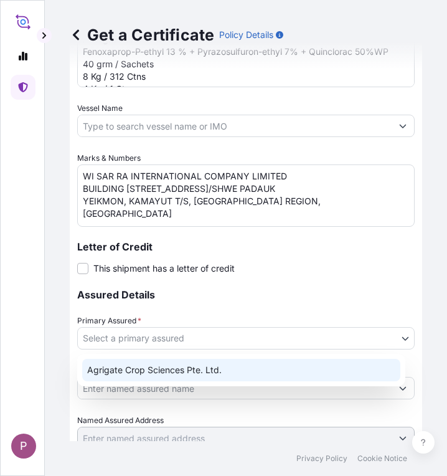
click at [214, 367] on div "Agrigate Crop Sciences Pte. Ltd." at bounding box center [241, 370] width 318 height 22
select select "31456"
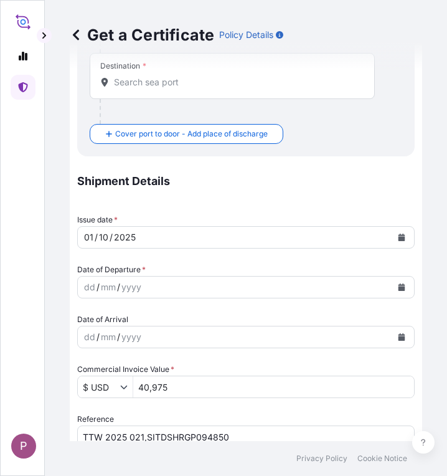
scroll to position [252, 0]
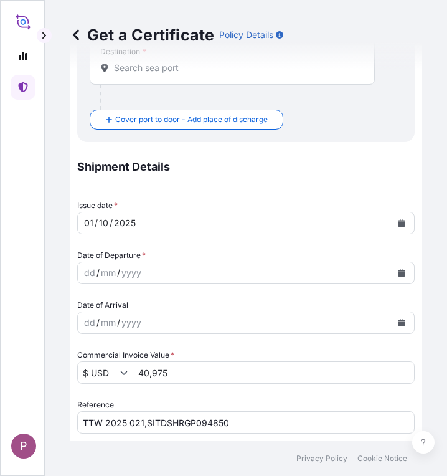
click at [392, 276] on button "Calendar" at bounding box center [402, 273] width 20 height 20
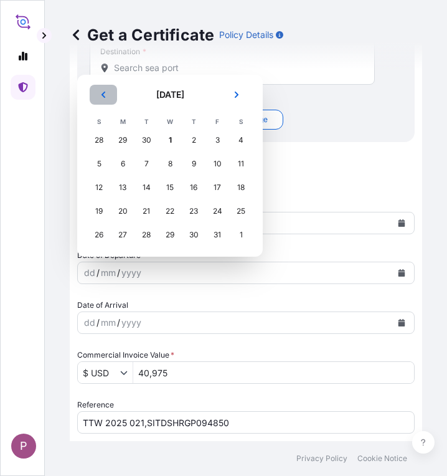
click at [102, 96] on icon "Previous" at bounding box center [103, 94] width 7 height 7
click at [126, 212] on div "22" at bounding box center [122, 211] width 22 height 22
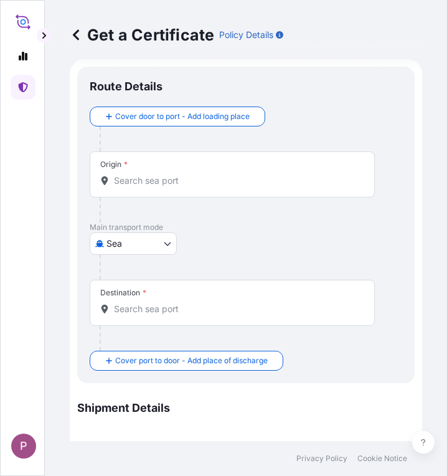
scroll to position [0, 0]
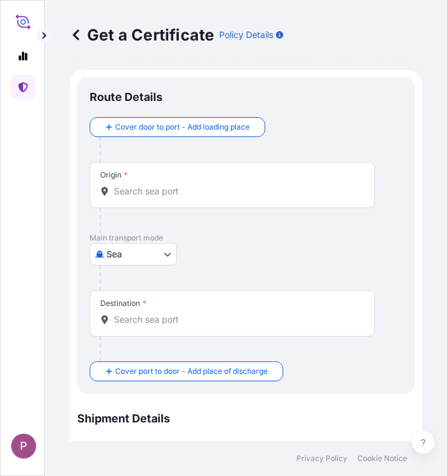
click at [186, 196] on input "Origin *" at bounding box center [236, 191] width 245 height 12
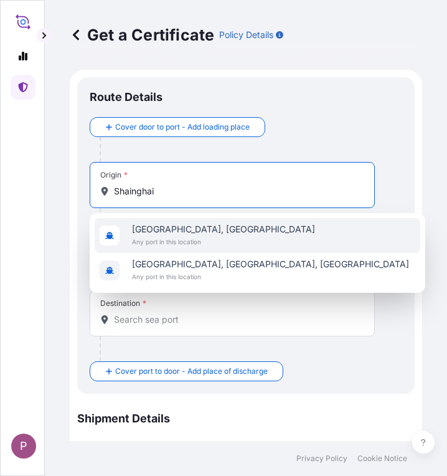
click at [234, 237] on div "[GEOGRAPHIC_DATA], [GEOGRAPHIC_DATA] Any port in this location" at bounding box center [258, 235] width 326 height 35
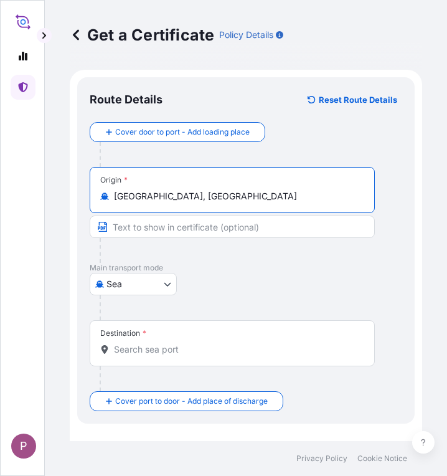
type input "[GEOGRAPHIC_DATA], [GEOGRAPHIC_DATA]"
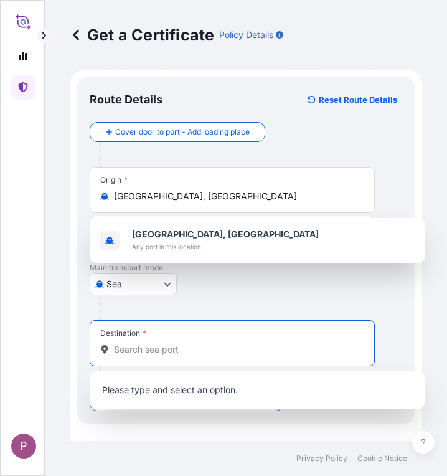
click at [154, 346] on input "Destination *" at bounding box center [236, 349] width 245 height 12
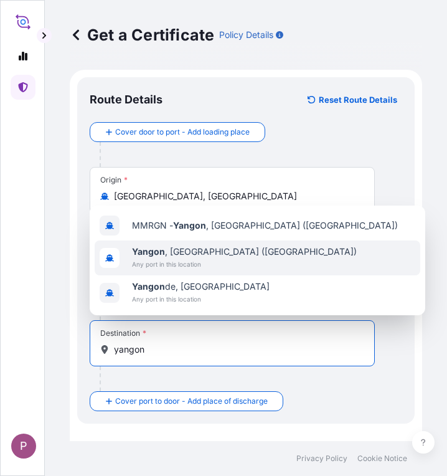
click at [195, 257] on span "[GEOGRAPHIC_DATA] , [GEOGRAPHIC_DATA] ([GEOGRAPHIC_DATA])" at bounding box center [244, 251] width 225 height 12
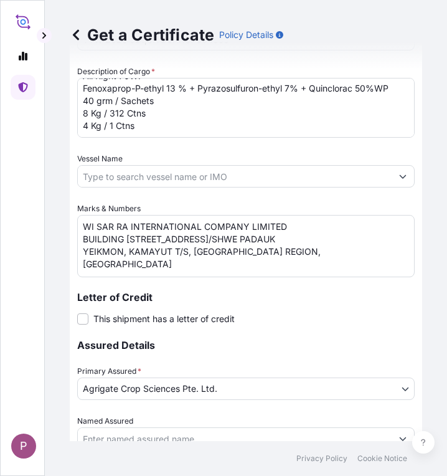
scroll to position [805, 0]
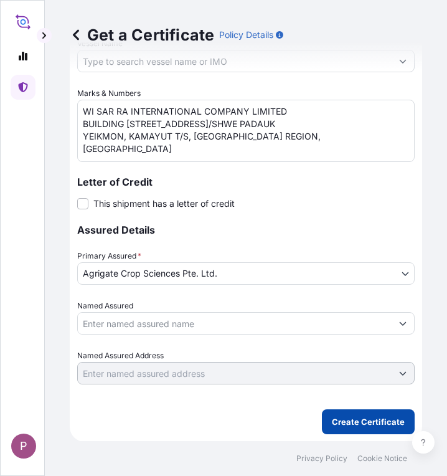
type input "[GEOGRAPHIC_DATA], [GEOGRAPHIC_DATA] ([GEOGRAPHIC_DATA])"
click at [340, 423] on p "Create Certificate" at bounding box center [368, 421] width 73 height 12
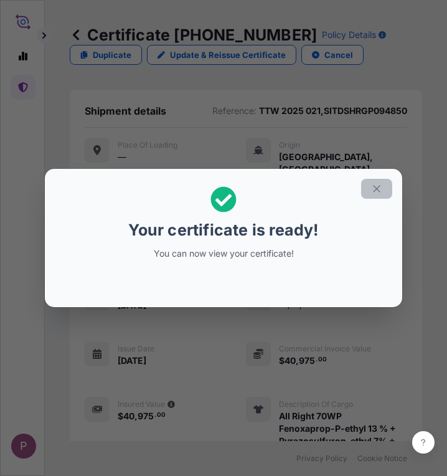
click at [378, 187] on icon "button" at bounding box center [376, 188] width 11 height 11
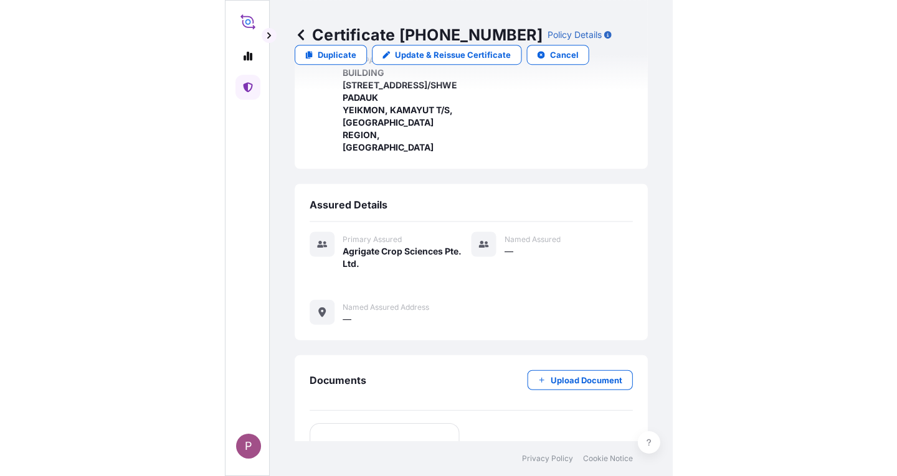
scroll to position [592, 0]
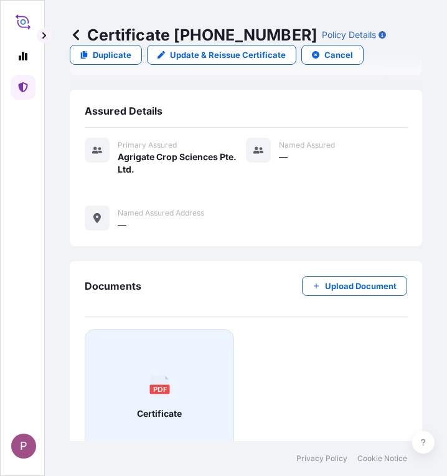
click at [173, 407] on span "Certificate" at bounding box center [159, 413] width 45 height 12
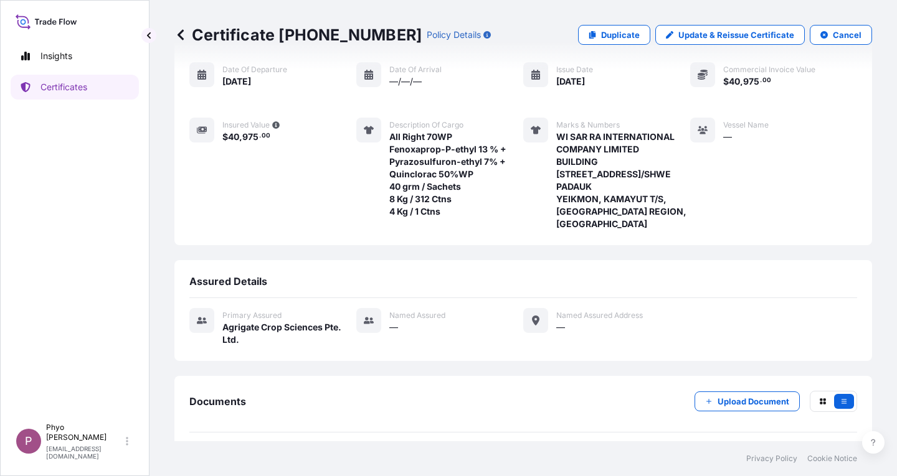
scroll to position [148, 0]
